Goal: Use online tool/utility

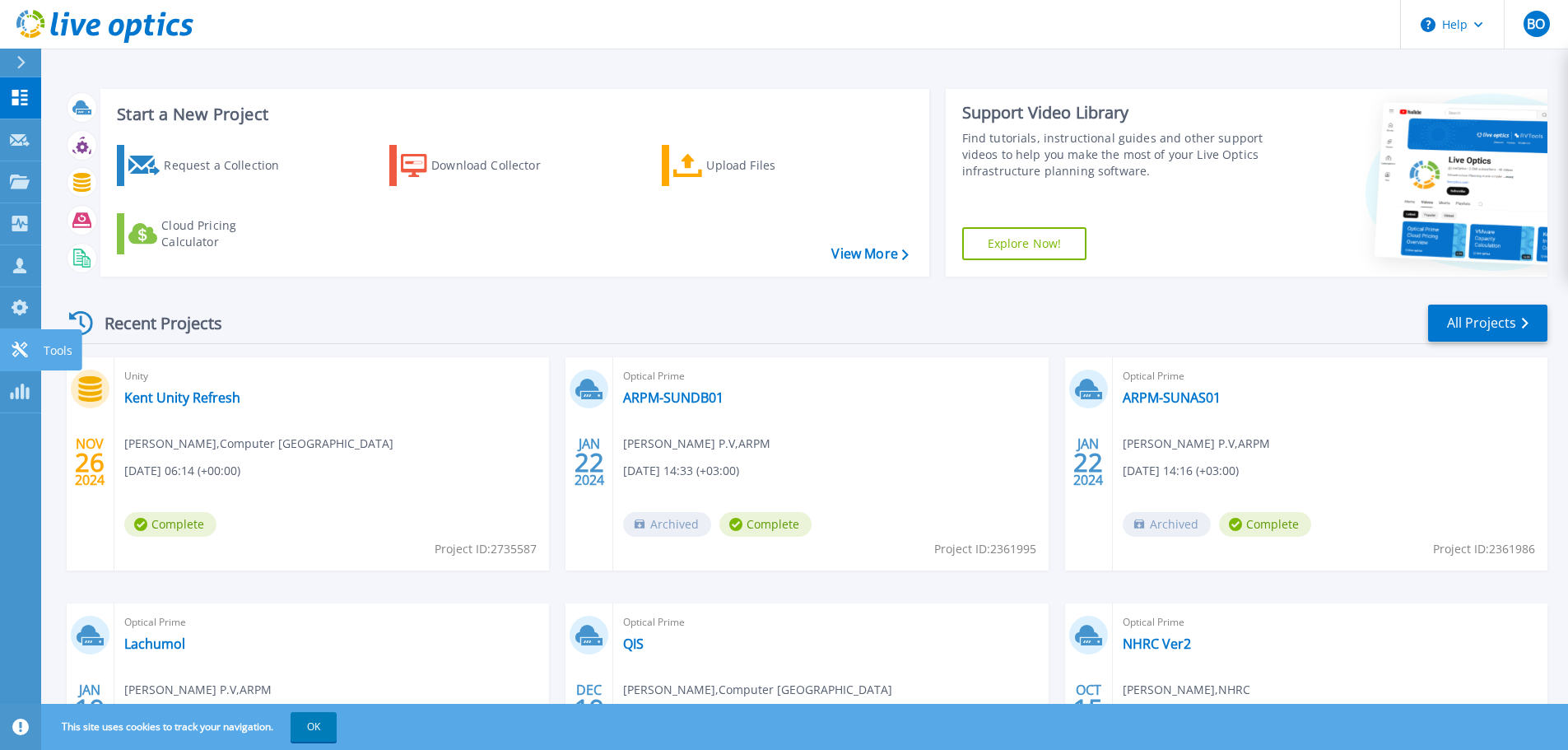
click at [19, 342] on icon at bounding box center [20, 349] width 20 height 16
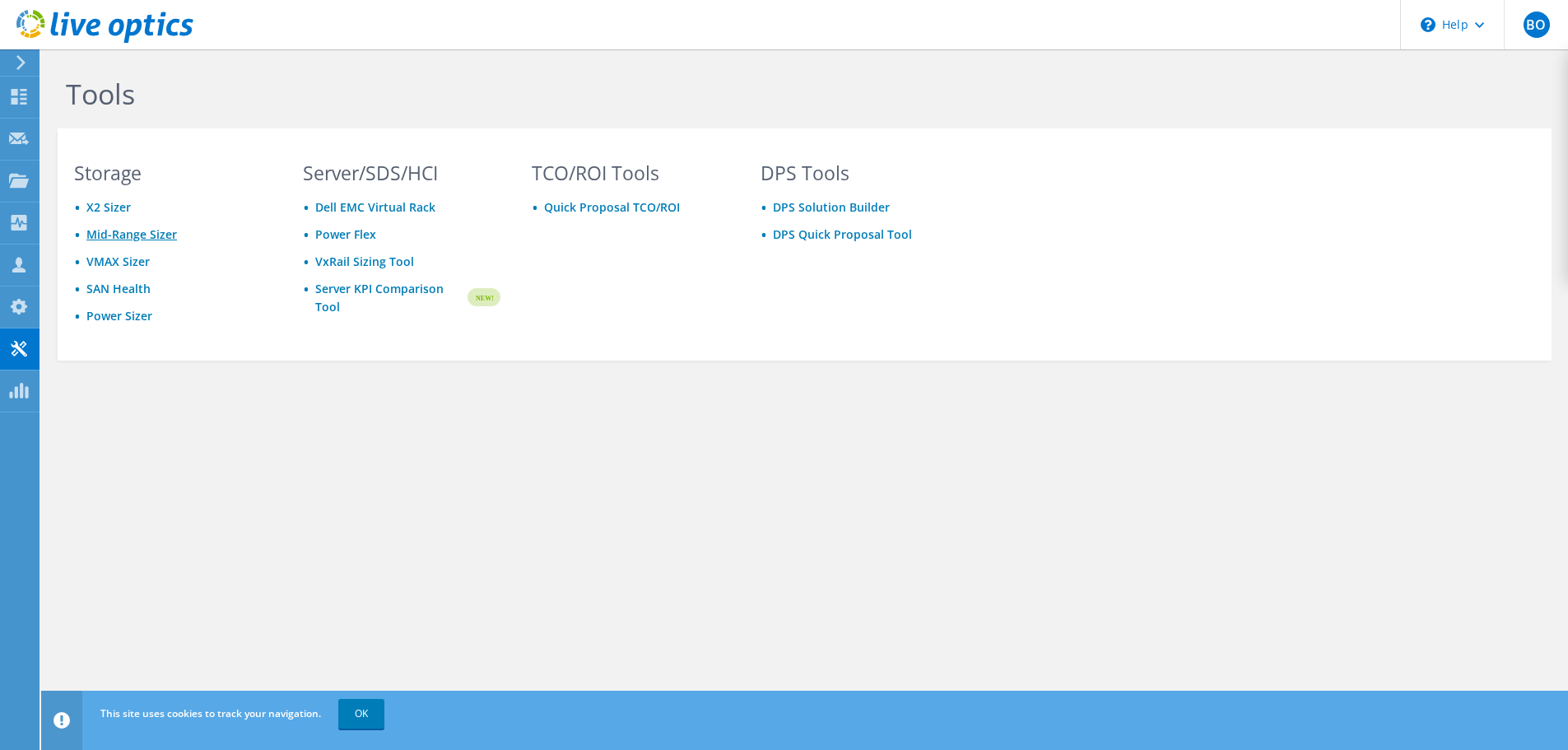
click at [130, 233] on link "Mid-Range Sizer" at bounding box center [132, 234] width 90 height 16
